Goal: Transaction & Acquisition: Purchase product/service

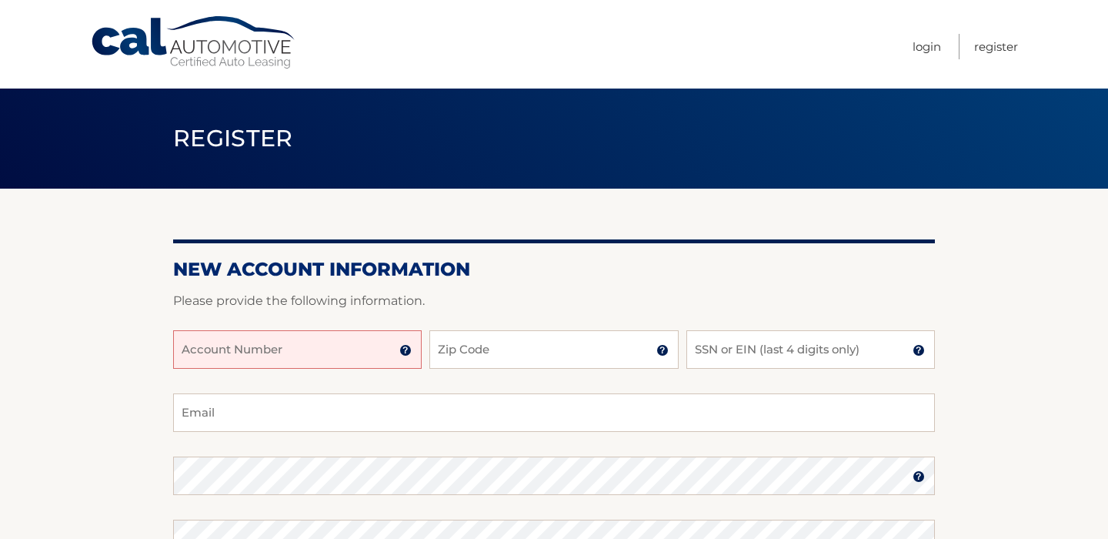
click at [295, 340] on input "Account Number" at bounding box center [297, 349] width 249 height 38
type input "44455998090"
click at [528, 358] on input "Zip Code" at bounding box center [553, 349] width 249 height 38
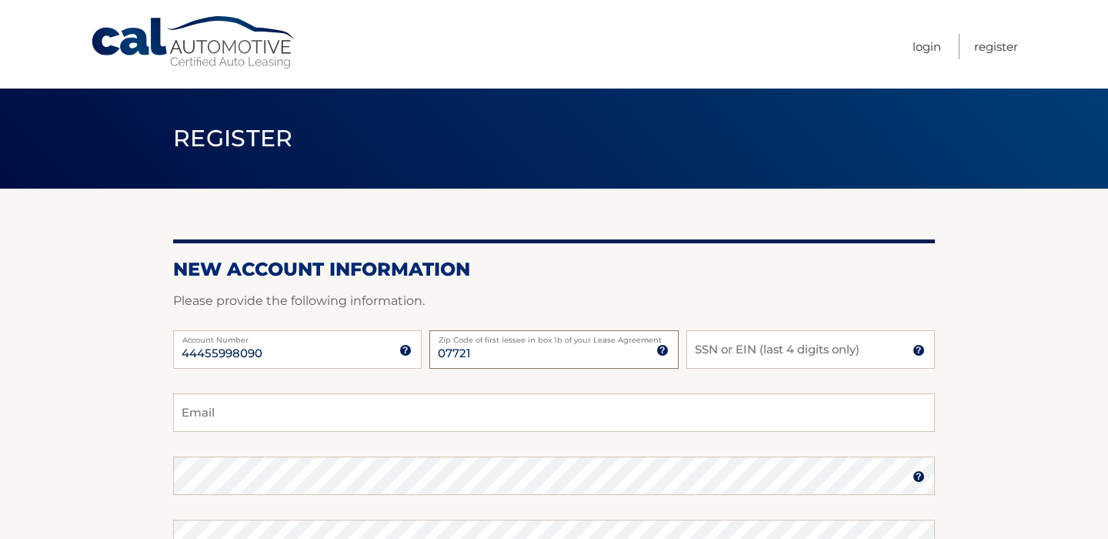
type input "07721"
click at [720, 356] on input "SSN or EIN (last 4 digits only)" at bounding box center [810, 349] width 249 height 38
type input "9313"
click at [476, 411] on input "Email" at bounding box center [554, 412] width 762 height 38
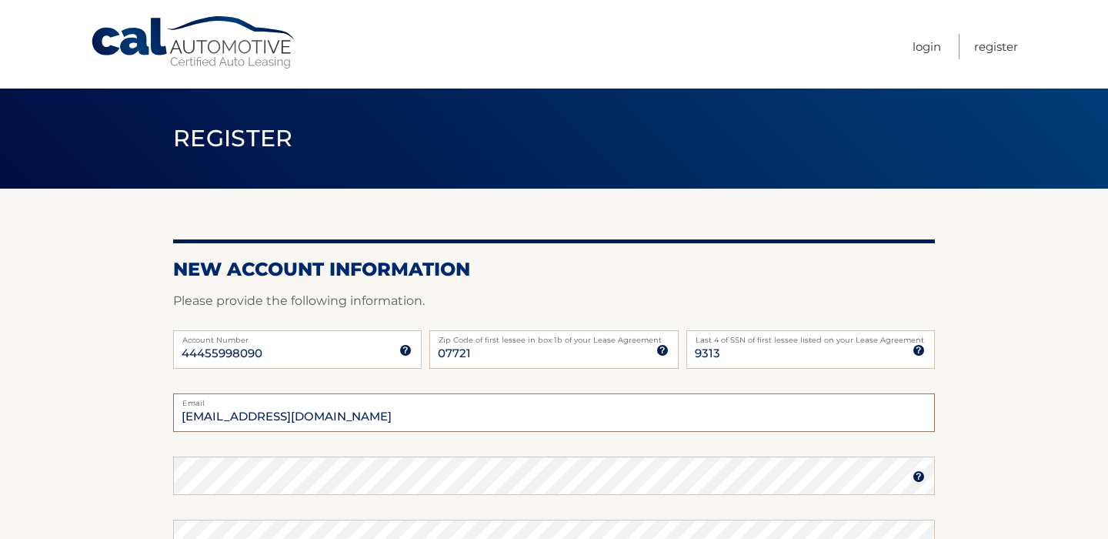
type input "DearKellyMurphy@gmail.com"
click at [970, 386] on section "New Account Information Please provide the following information. 44455998090 A…" at bounding box center [554, 489] width 1108 height 601
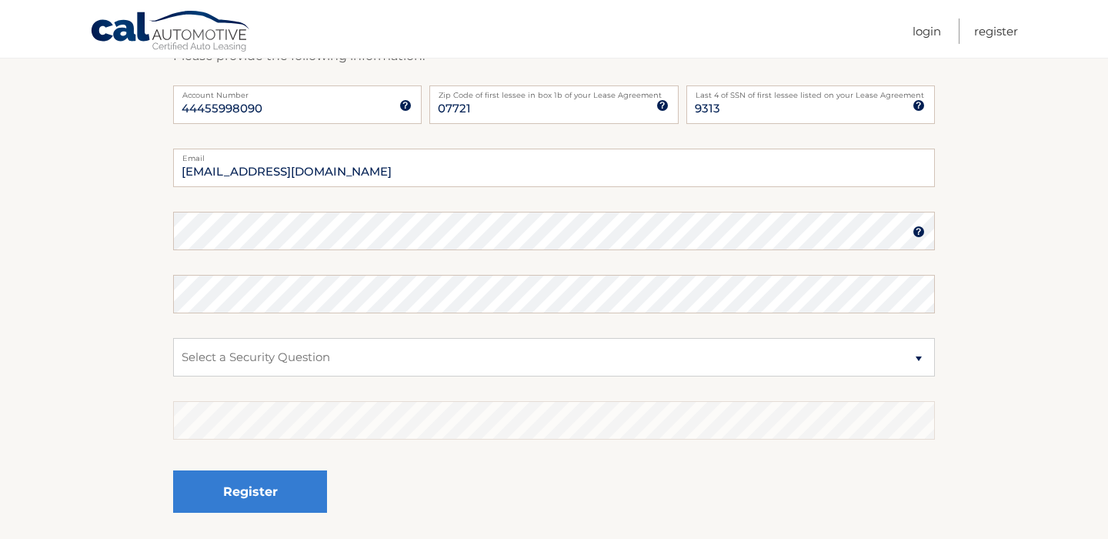
scroll to position [246, 0]
click at [921, 224] on img at bounding box center [919, 230] width 12 height 12
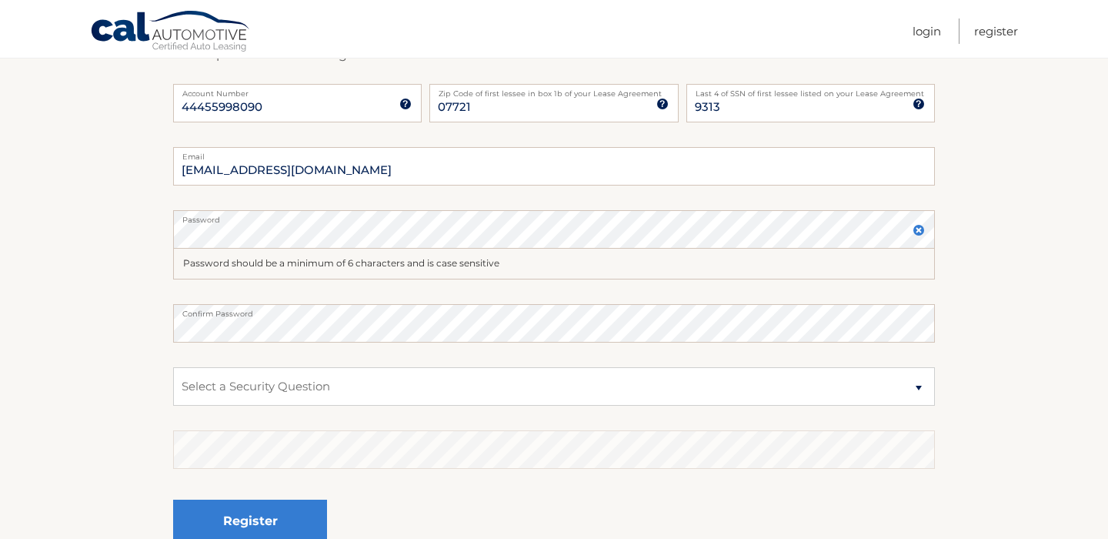
click at [922, 229] on img at bounding box center [919, 230] width 12 height 12
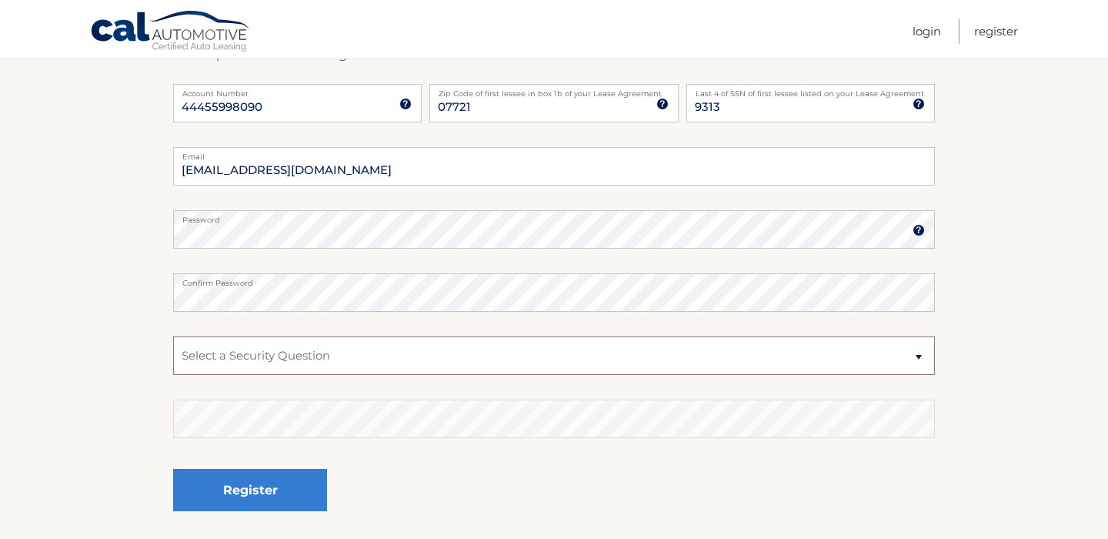
click at [486, 367] on select "Select a Security Question What was the name of your elementary school? What is…" at bounding box center [554, 355] width 762 height 38
select select "2"
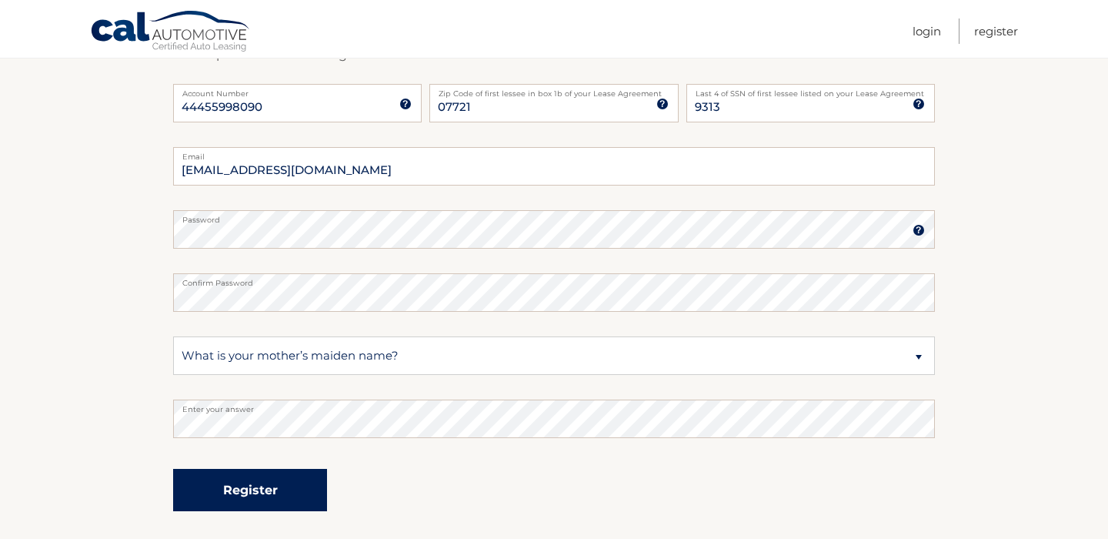
click at [286, 505] on button "Register" at bounding box center [250, 490] width 154 height 42
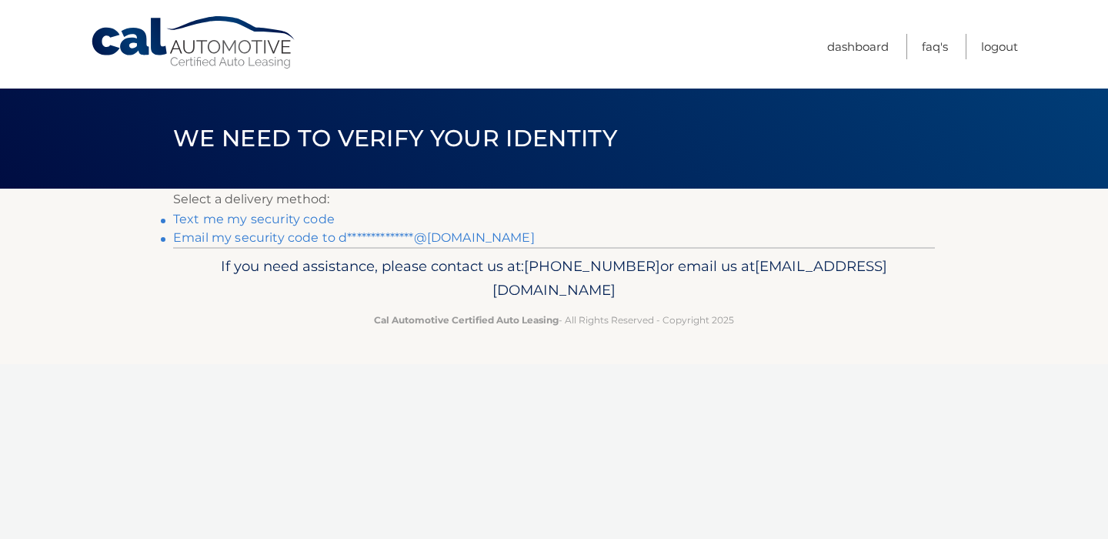
click at [436, 239] on link "**********" at bounding box center [354, 237] width 362 height 15
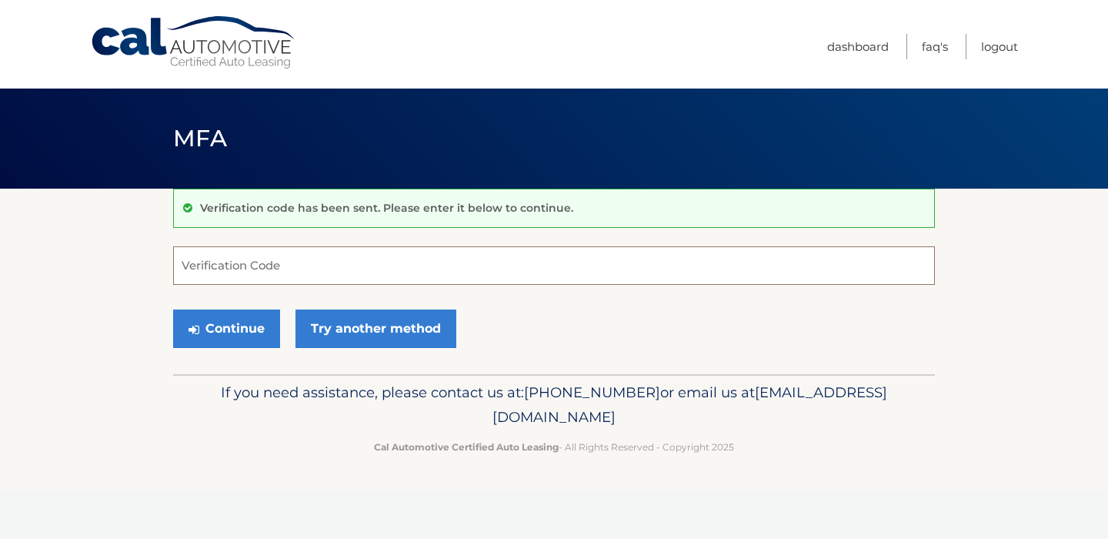
click at [288, 270] on input "Verification Code" at bounding box center [554, 265] width 762 height 38
type input "780777"
click at [242, 343] on button "Continue" at bounding box center [226, 328] width 107 height 38
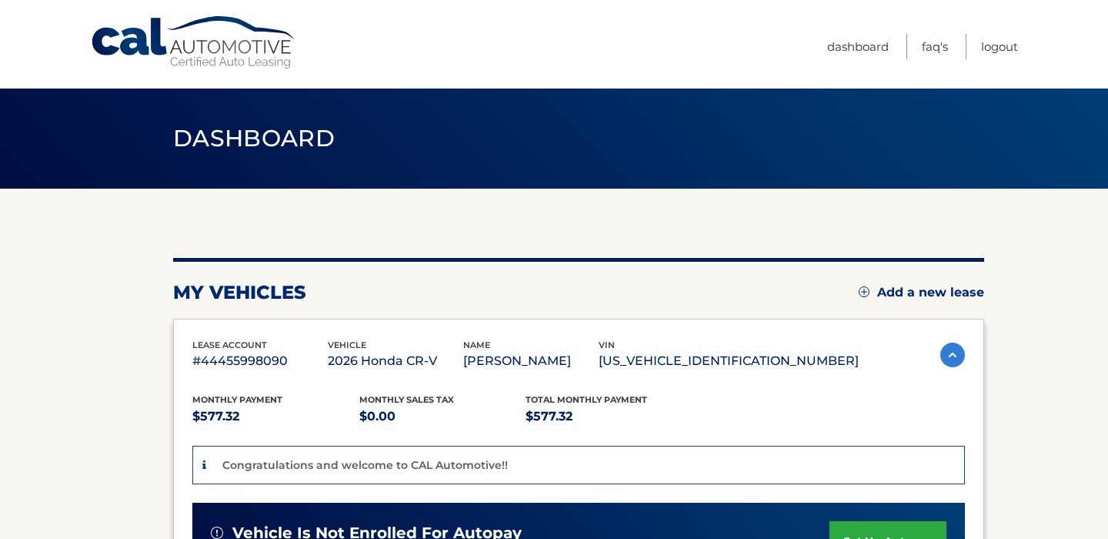
click at [1077, 438] on section "You are registered for this site, but you haven't enrolled in online payments. …" at bounding box center [554, 531] width 1108 height 685
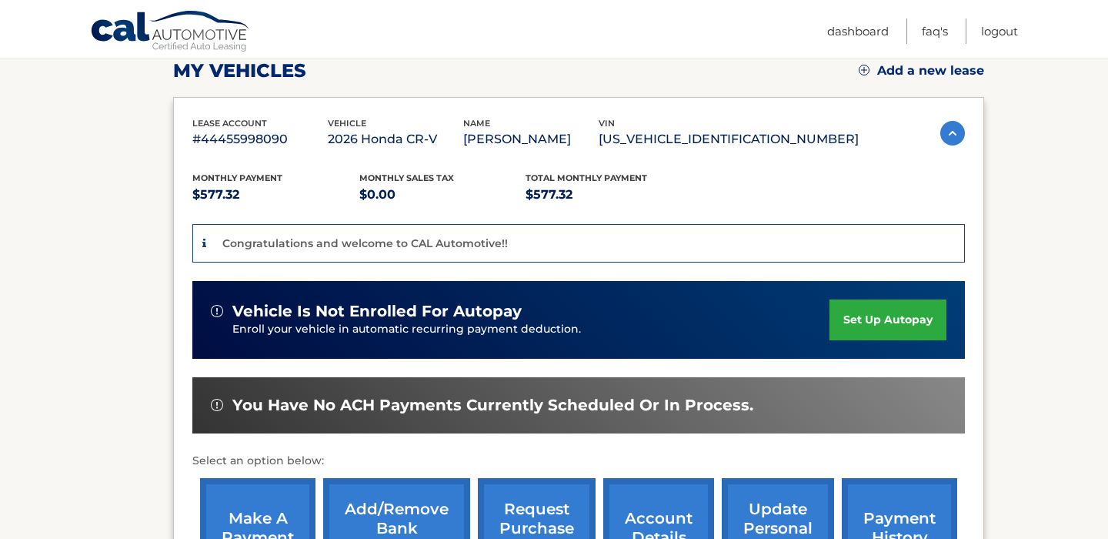
scroll to position [246, 0]
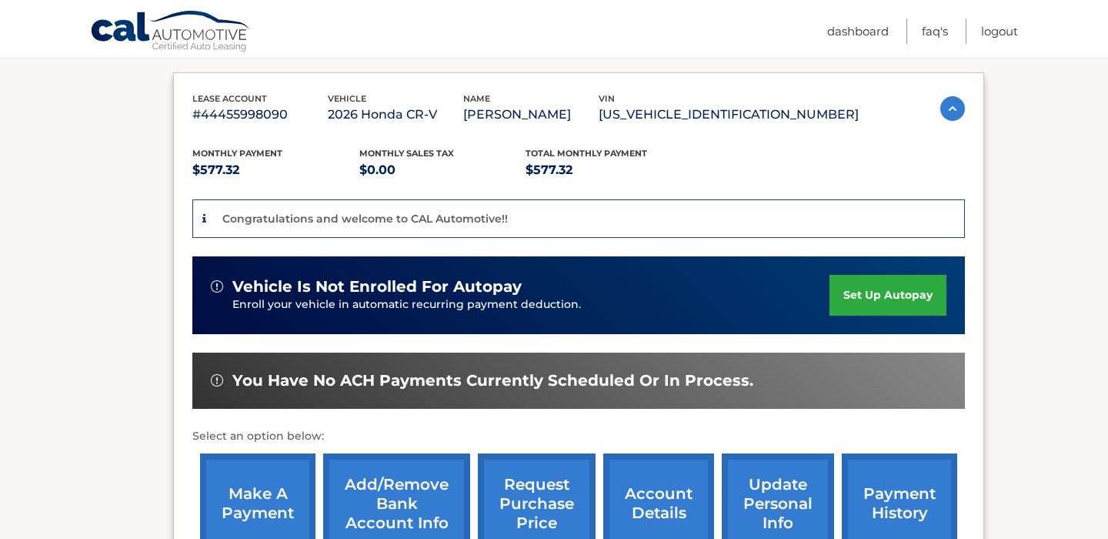
click at [278, 518] on link "make a payment" at bounding box center [257, 503] width 115 height 101
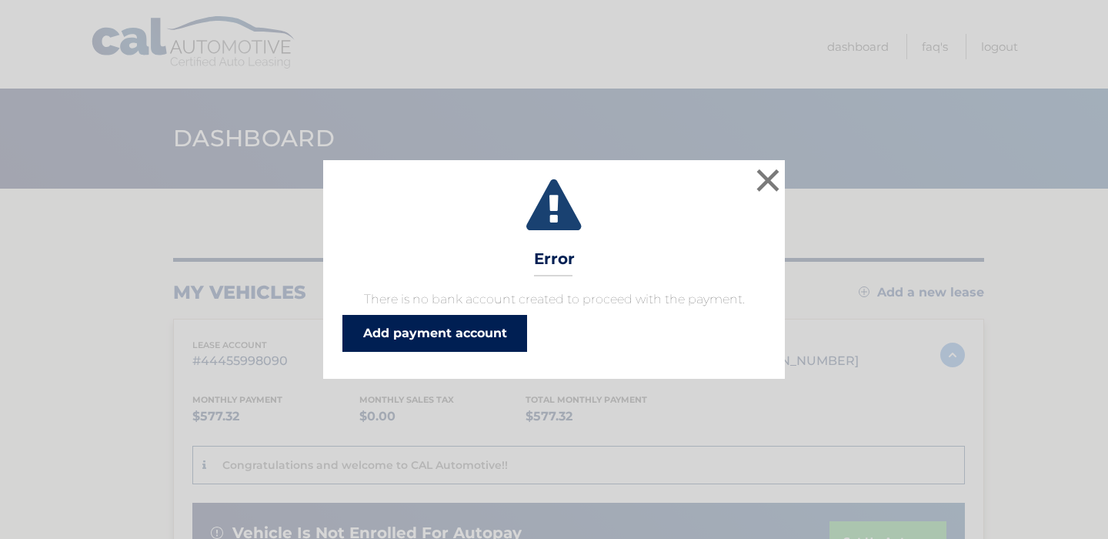
click at [436, 331] on link "Add payment account" at bounding box center [434, 333] width 185 height 37
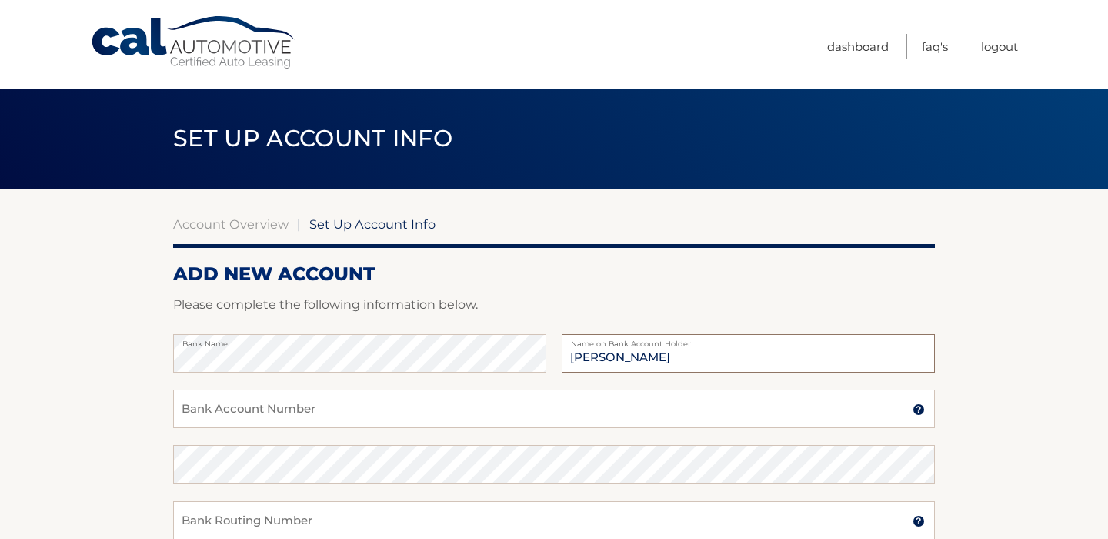
type input "Kelly Murphy"
click at [341, 406] on input "Bank Account Number" at bounding box center [554, 408] width 762 height 38
click at [382, 395] on input "Bank Account Number" at bounding box center [554, 408] width 762 height 38
type input "031201360"
drag, startPoint x: 268, startPoint y: 418, endPoint x: 169, endPoint y: 404, distance: 100.2
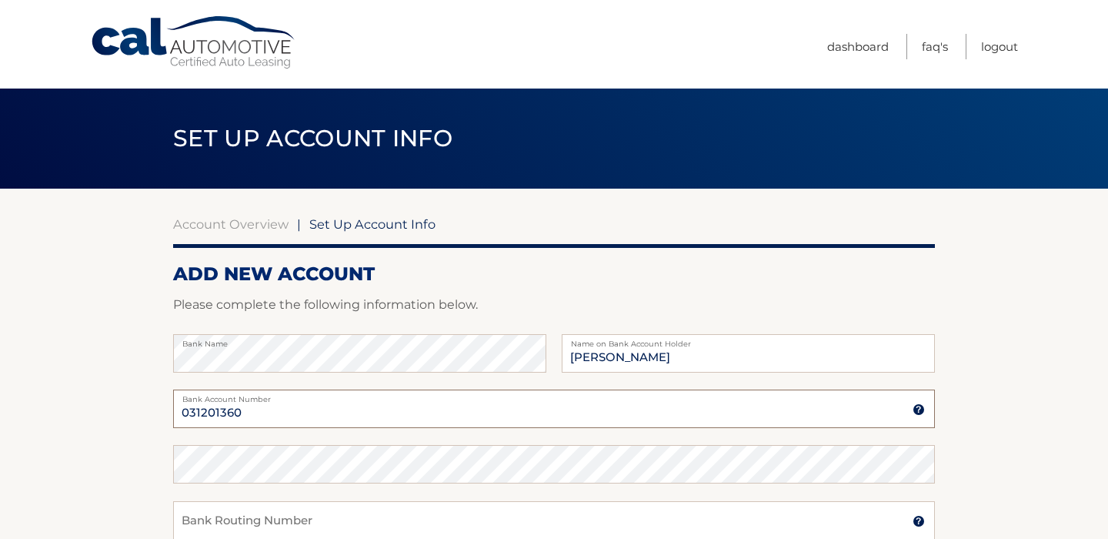
click at [169, 404] on section "Account Overview | Set Up Account Info ADD NEW ACCOUNT Please complete the foll…" at bounding box center [554, 482] width 1108 height 587
click at [185, 516] on input "Bank Routing Number" at bounding box center [554, 520] width 762 height 38
paste input "031201360"
type input "031201360"
click at [207, 425] on input "Bank Account Number" at bounding box center [554, 408] width 762 height 38
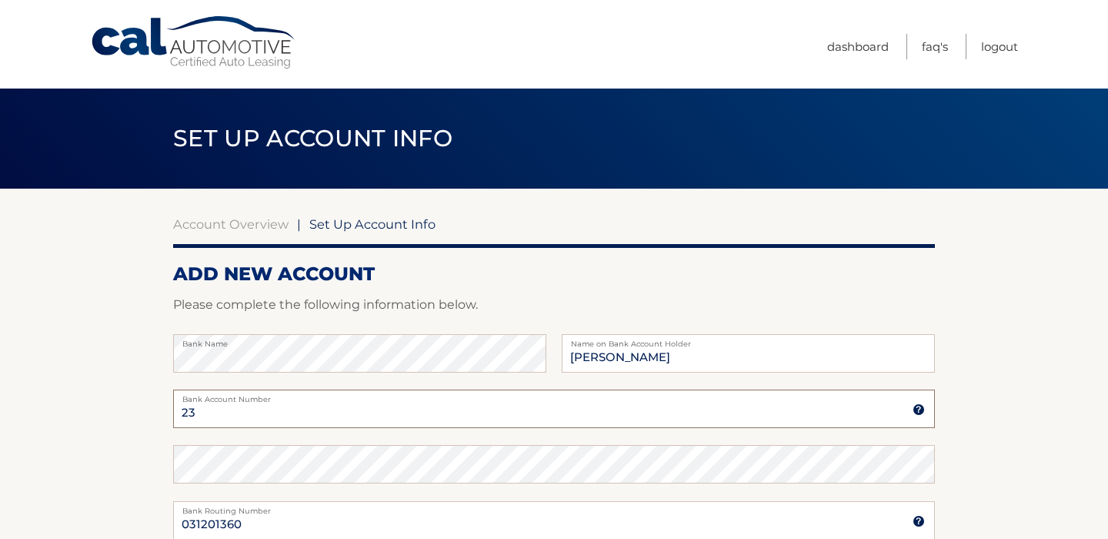
type input "2"
type input "3451273675"
click at [1074, 387] on section "Account Overview | Set Up Account Info ADD NEW ACCOUNT Please complete the foll…" at bounding box center [554, 482] width 1108 height 587
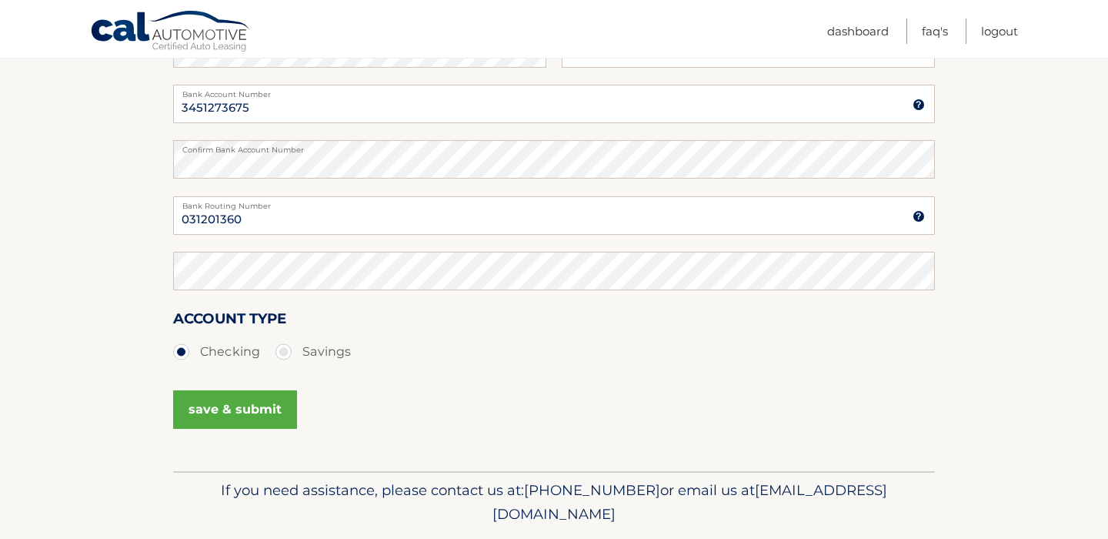
scroll to position [308, 0]
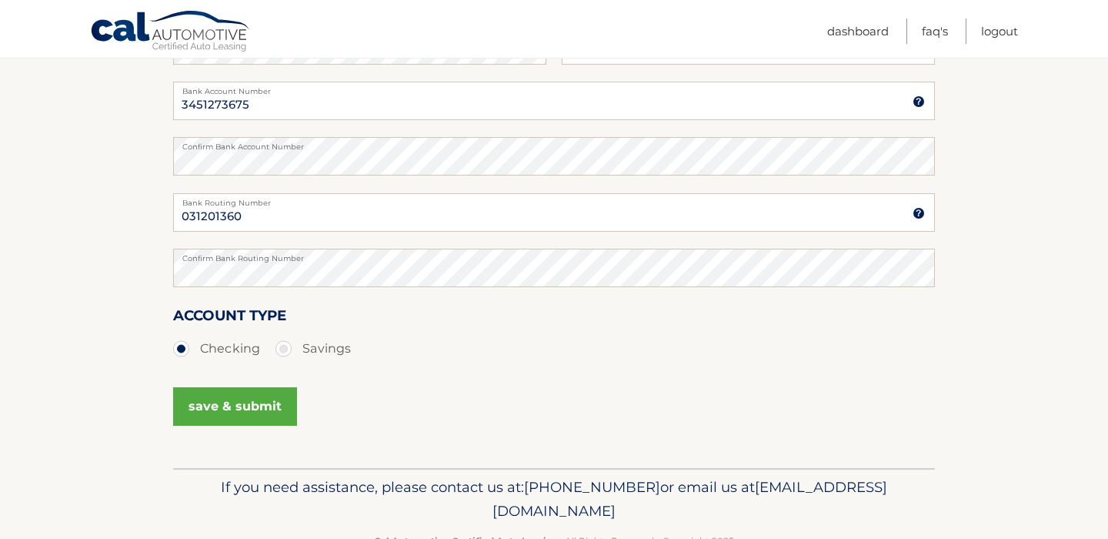
click at [239, 396] on button "save & submit" at bounding box center [235, 406] width 124 height 38
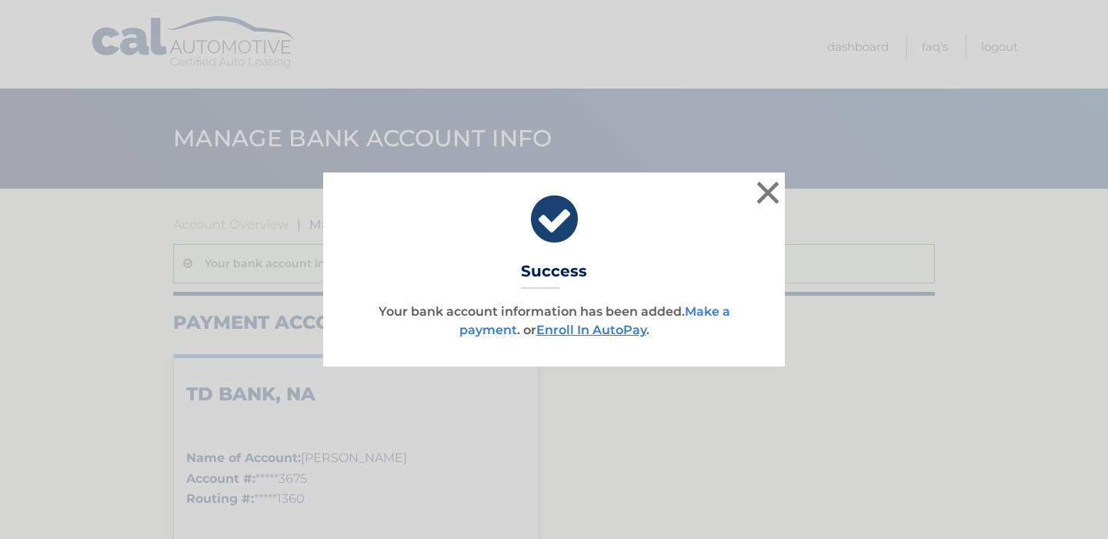
click at [710, 310] on link "Make a payment" at bounding box center [594, 320] width 271 height 33
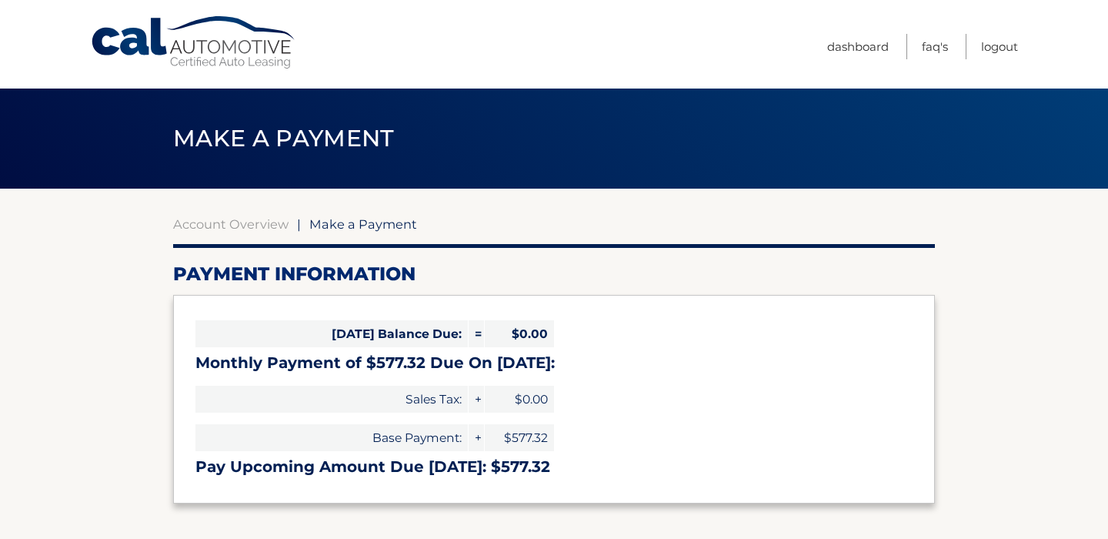
select select "YTI3MDk3NzEtZmY3ZS00NmUwLTgwMTAtNmZkNzUxODg1MjA0"
click at [636, 467] on h3 "Pay Upcoming Amount Due Sep 14: $577.32" at bounding box center [553, 466] width 717 height 19
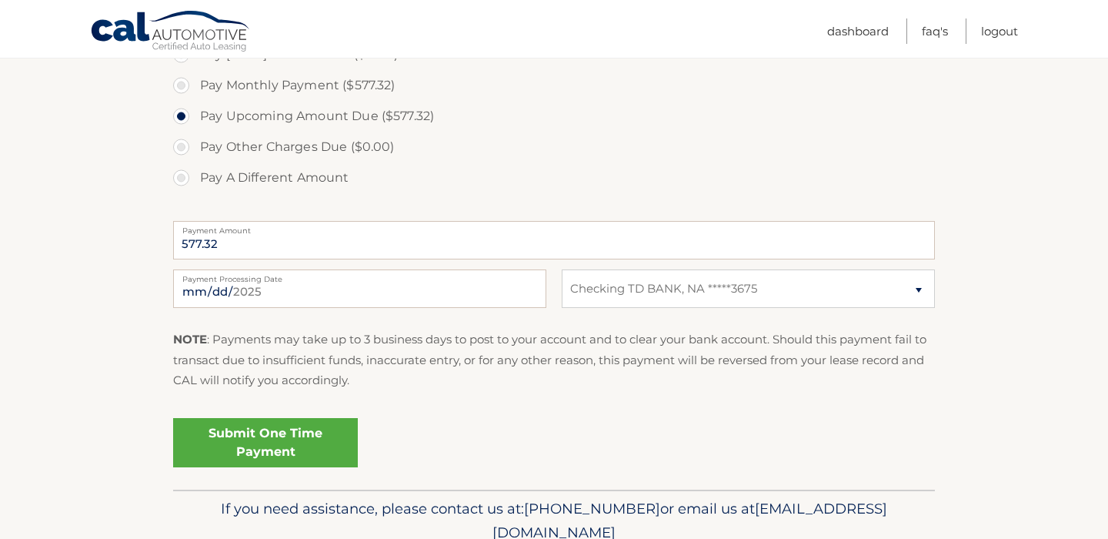
scroll to position [523, 0]
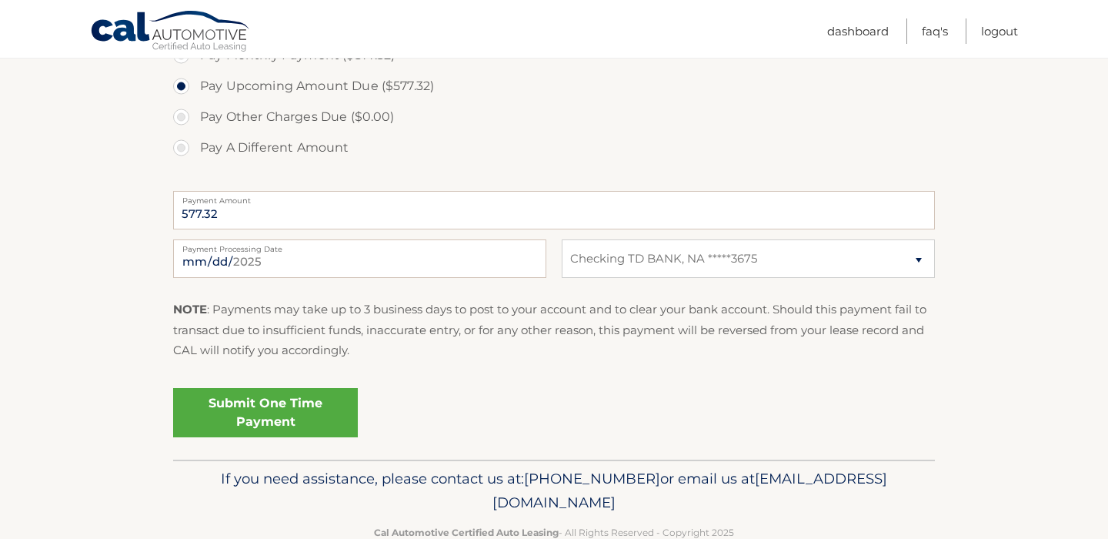
click at [254, 417] on link "Submit One Time Payment" at bounding box center [265, 412] width 185 height 49
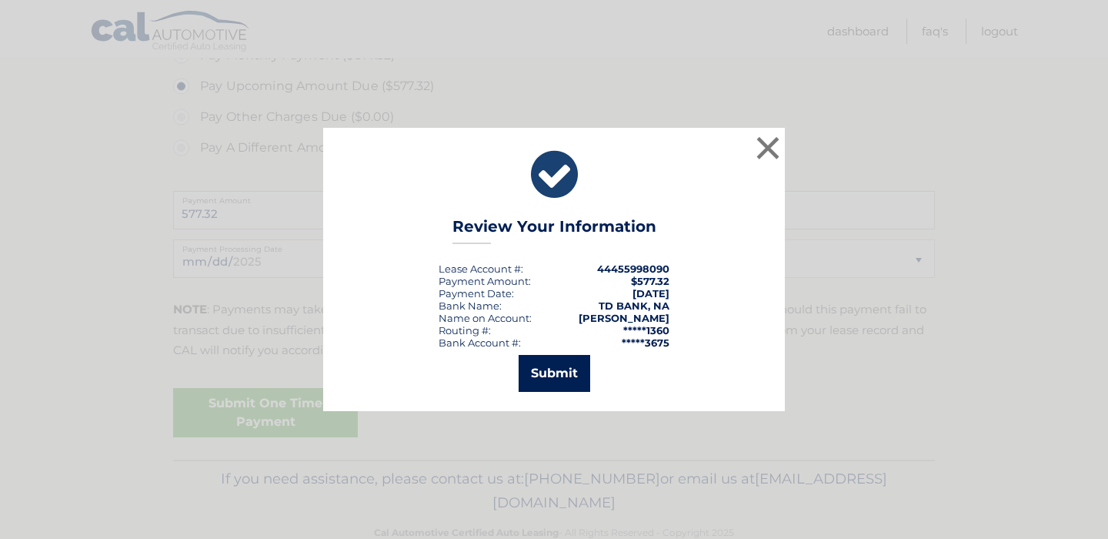
click at [552, 363] on button "Submit" at bounding box center [555, 373] width 72 height 37
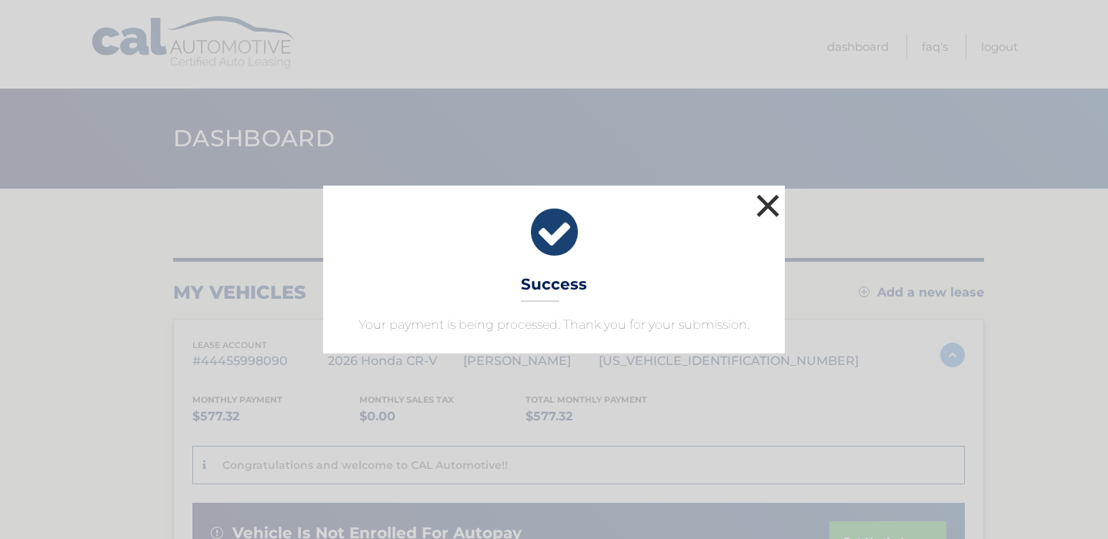
click at [767, 209] on button "×" at bounding box center [768, 205] width 31 height 31
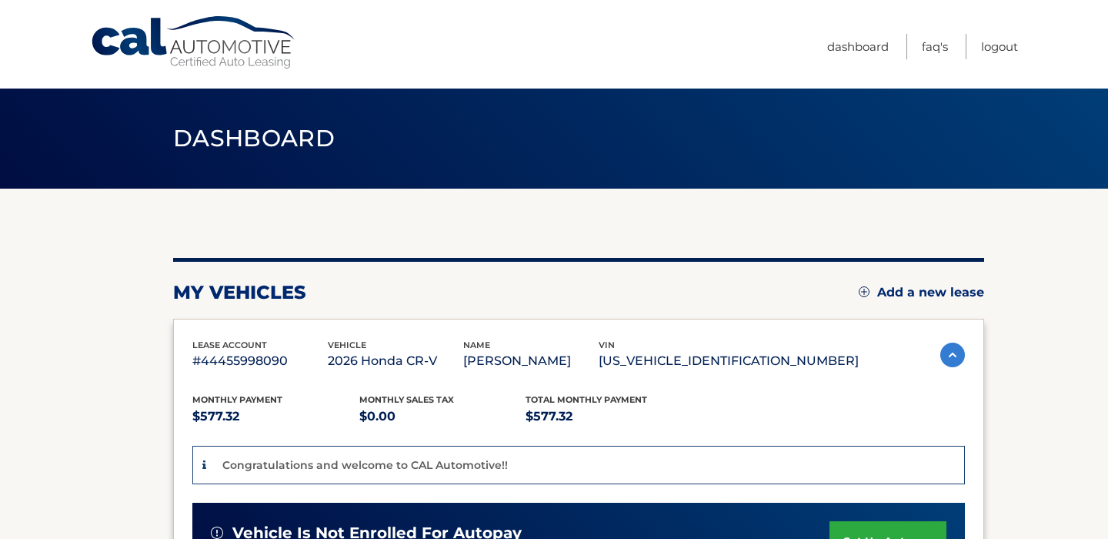
click at [1047, 419] on section "my vehicles Add a new lease lease account #44455998090 vehicle 2026 Honda CR-V …" at bounding box center [554, 546] width 1108 height 714
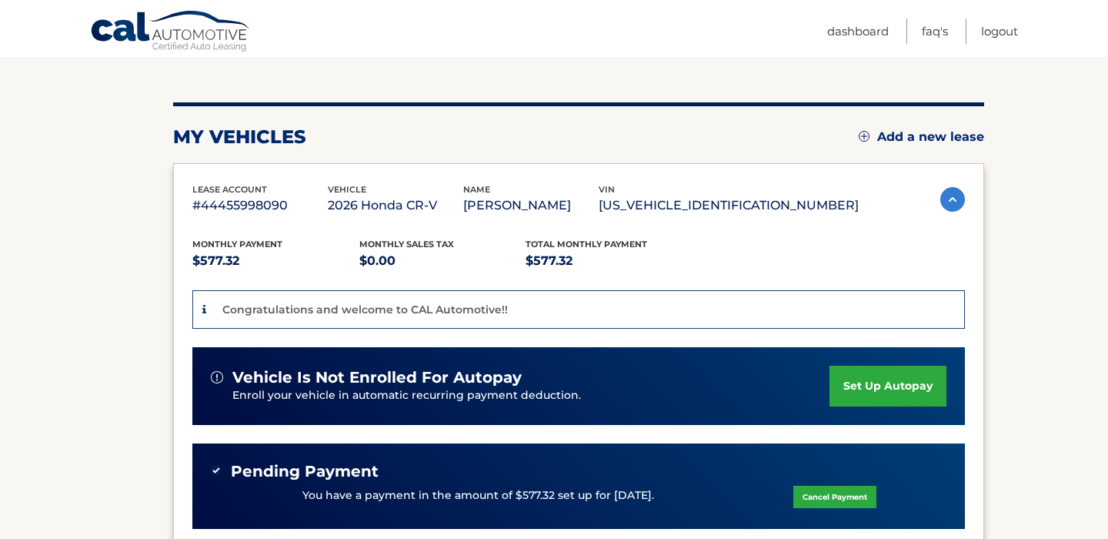
scroll to position [154, 0]
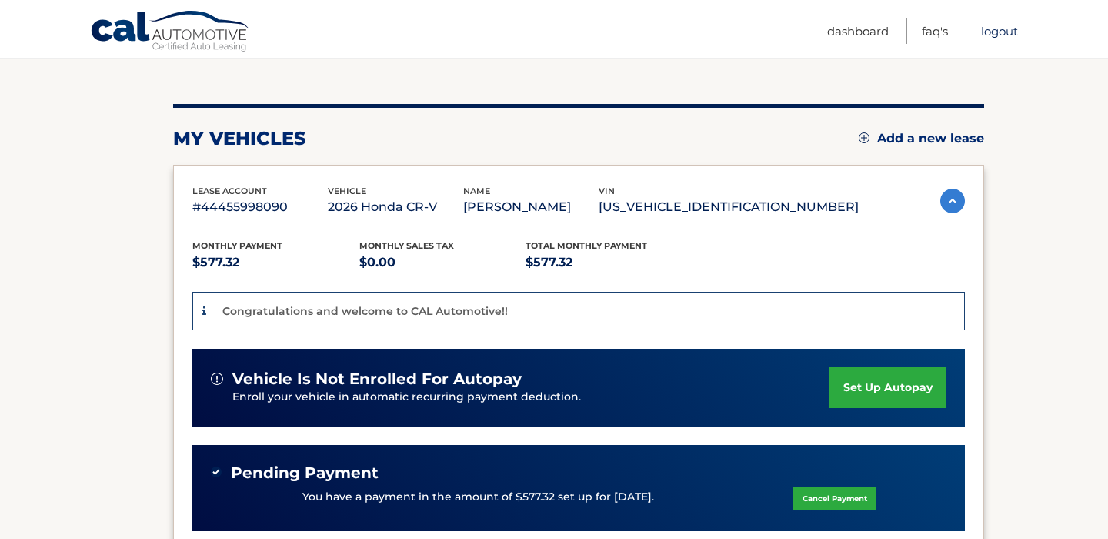
click at [1003, 29] on link "Logout" at bounding box center [999, 30] width 37 height 25
